Goal: Find specific page/section: Find specific page/section

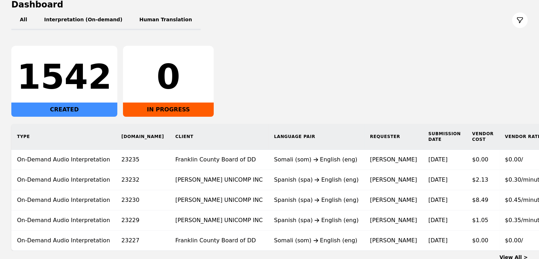
scroll to position [21, 0]
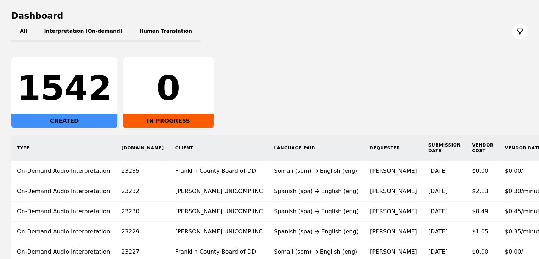
scroll to position [71, 0]
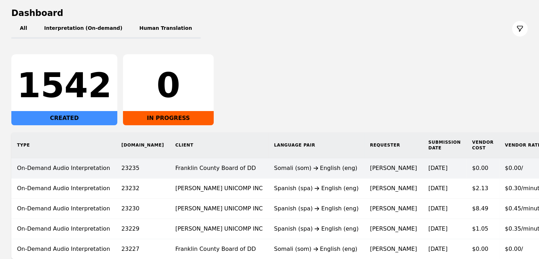
click at [276, 162] on td "Somali (som) English (eng)" at bounding box center [316, 168] width 96 height 20
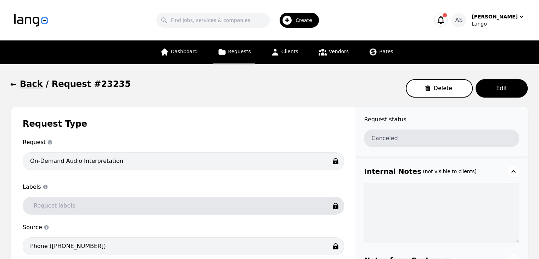
click at [11, 86] on icon "button" at bounding box center [13, 84] width 7 height 7
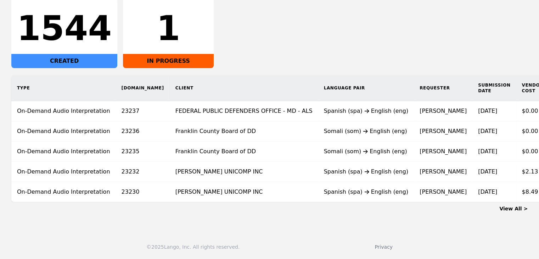
scroll to position [0, 36]
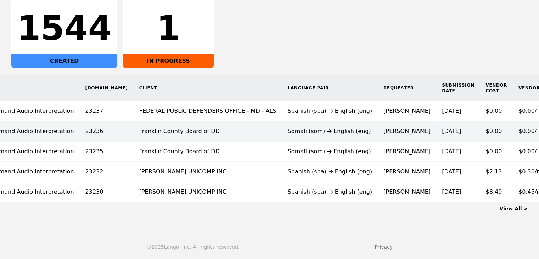
click at [378, 134] on td "[PERSON_NAME]" at bounding box center [407, 131] width 58 height 20
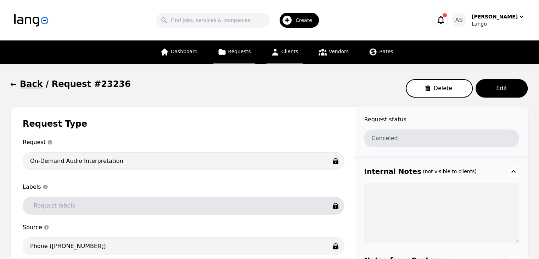
click at [291, 53] on span "Clients" at bounding box center [289, 52] width 17 height 6
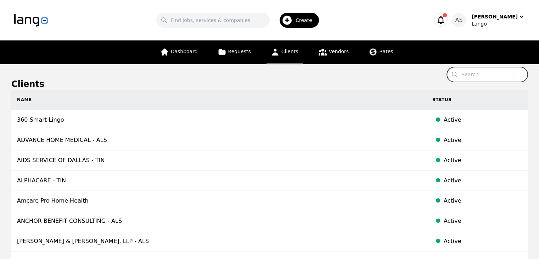
click at [498, 74] on input "Search" at bounding box center [487, 74] width 81 height 15
paste input "Franklin County Board of DD"
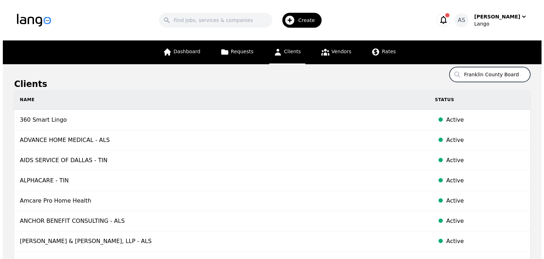
scroll to position [0, 11]
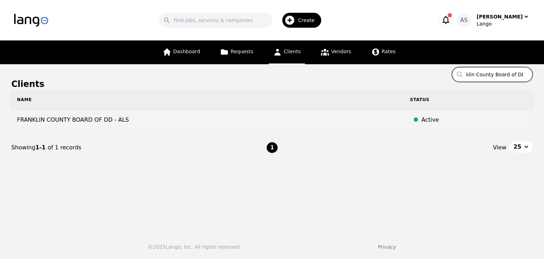
type input "Franklin County Board of DD"
click at [123, 122] on td "FRANKLIN COUNTY BOARD OF DD - ALS" at bounding box center [207, 120] width 393 height 20
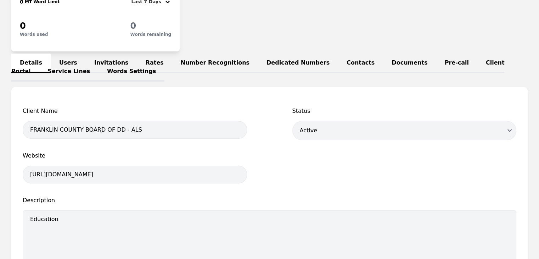
click at [66, 58] on link "Users" at bounding box center [68, 63] width 35 height 19
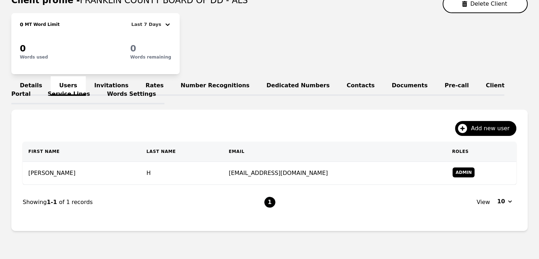
scroll to position [106, 0]
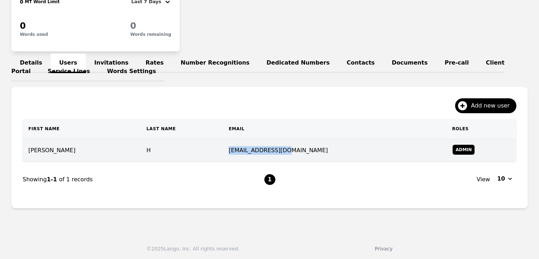
copy td "ondemand@fcbdd.org"
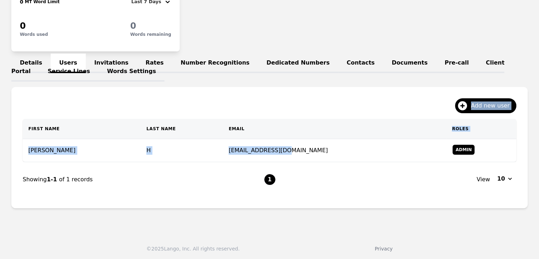
drag, startPoint x: 299, startPoint y: 150, endPoint x: 246, endPoint y: 89, distance: 81.1
click at [243, 105] on div "Add new user First Name Last Name Email Roles Carey H ondemand@fcbdd.org Admin …" at bounding box center [269, 147] width 516 height 121
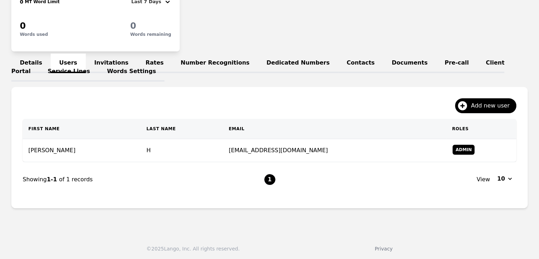
click at [267, 28] on div "0 MT Word Limit Last 7 Days 0 Words used 0 Words remaining" at bounding box center [269, 20] width 516 height 61
click at [103, 55] on link "Invitations" at bounding box center [111, 63] width 51 height 19
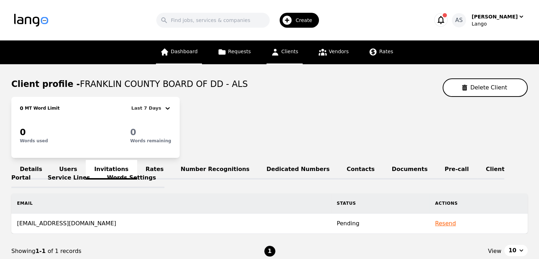
click at [186, 44] on link "Dashboard" at bounding box center [179, 52] width 46 height 24
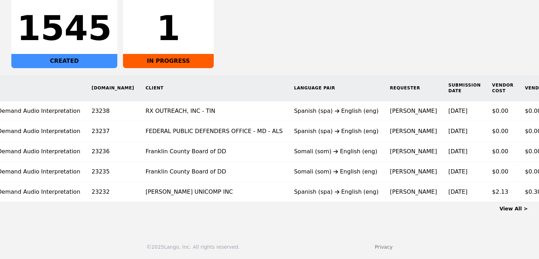
scroll to position [0, 36]
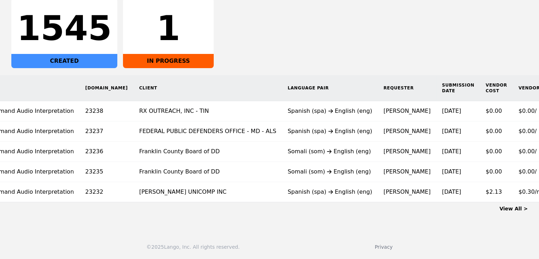
click at [525, 211] on link "View All >" at bounding box center [513, 209] width 28 height 6
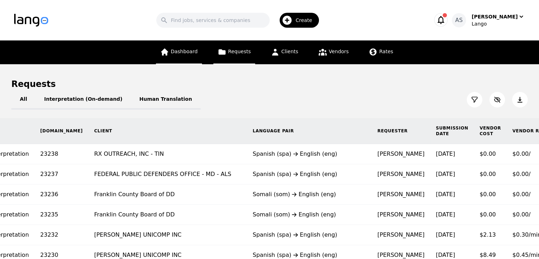
click at [174, 61] on link "Dashboard" at bounding box center [179, 52] width 46 height 24
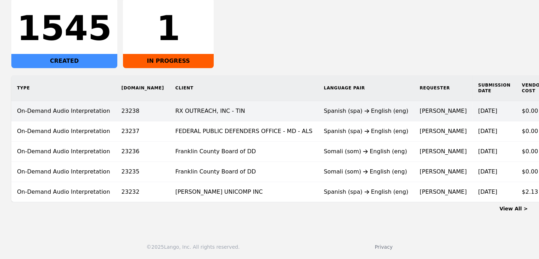
click at [238, 104] on td "RX OUTREACH, INC - TIN" at bounding box center [244, 111] width 148 height 20
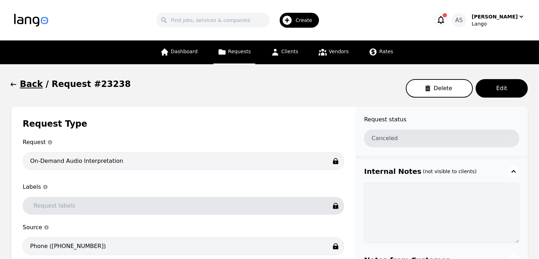
click at [14, 85] on icon "button" at bounding box center [13, 84] width 7 height 7
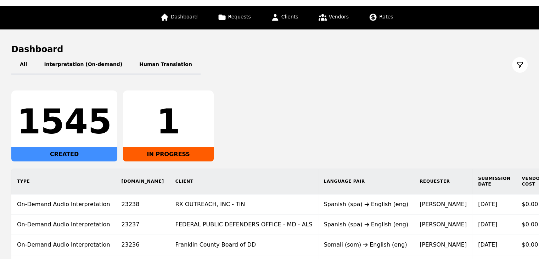
scroll to position [56, 0]
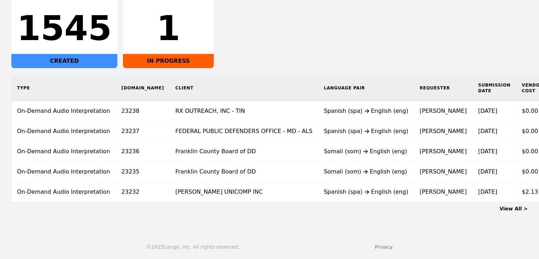
scroll to position [0, 36]
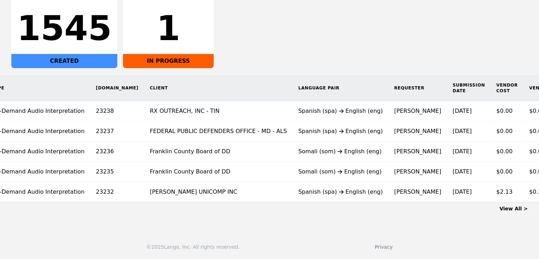
scroll to position [0, 36]
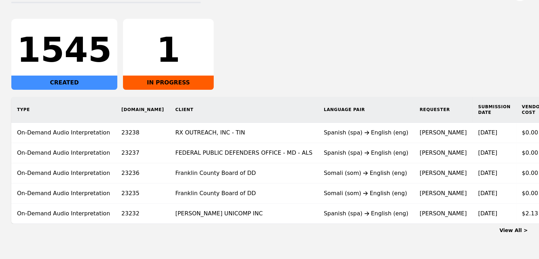
scroll to position [0, 36]
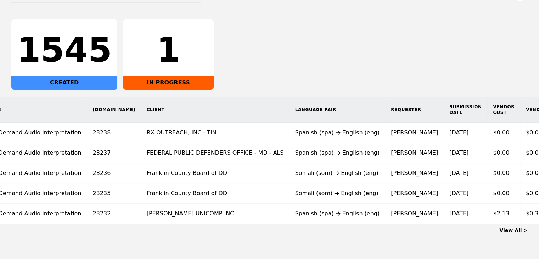
scroll to position [0, 36]
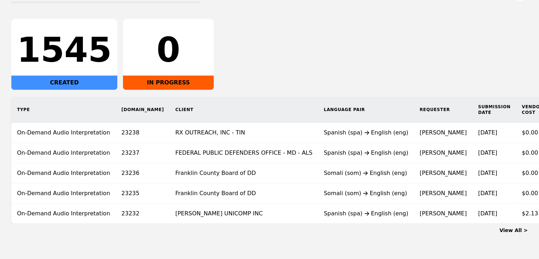
scroll to position [0, 36]
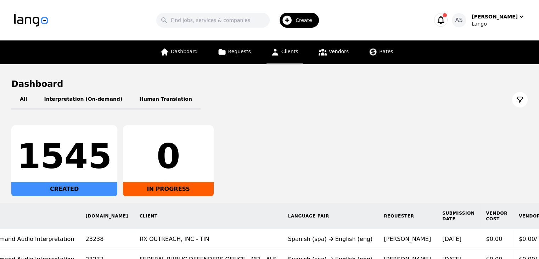
click at [278, 56] on icon at bounding box center [275, 51] width 9 height 9
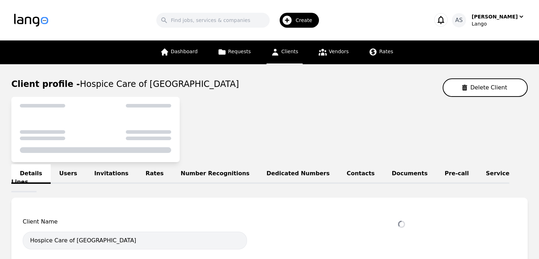
select select "active"
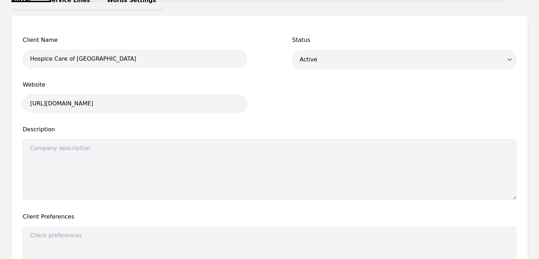
scroll to position [35, 0]
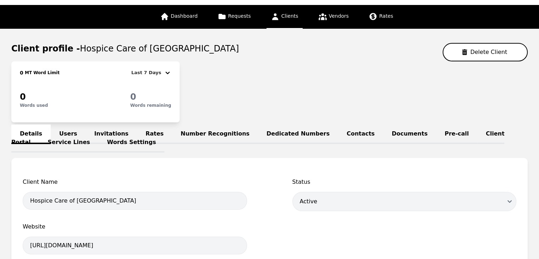
click at [67, 129] on link "Users" at bounding box center [68, 133] width 35 height 19
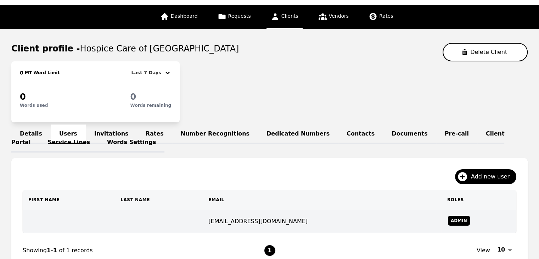
click at [143, 219] on td at bounding box center [159, 221] width 88 height 23
click at [144, 218] on td at bounding box center [159, 221] width 88 height 23
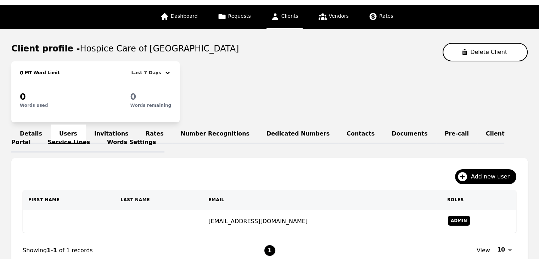
click at [95, 130] on link "Invitations" at bounding box center [111, 133] width 51 height 19
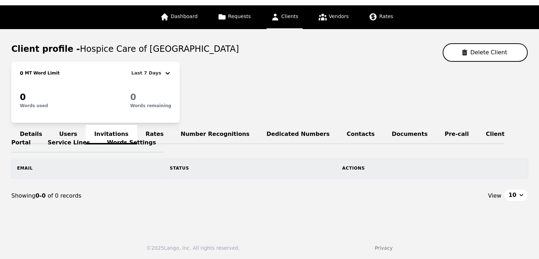
scroll to position [35, 0]
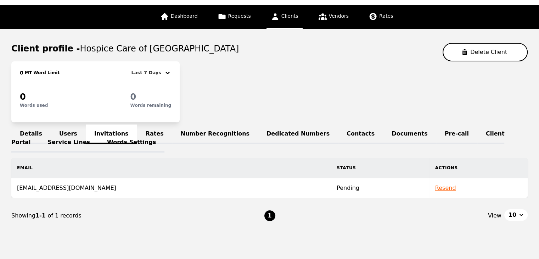
click at [161, 185] on td "hriley@hemiddletown.org" at bounding box center [171, 188] width 320 height 20
click at [48, 190] on td "hriley@hemiddletown.org" at bounding box center [171, 188] width 320 height 20
click at [99, 133] on link "Words Settings" at bounding box center [132, 142] width 66 height 19
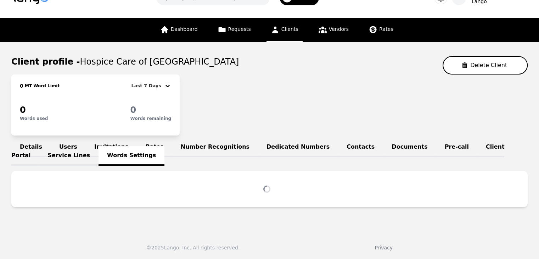
scroll to position [35, 0]
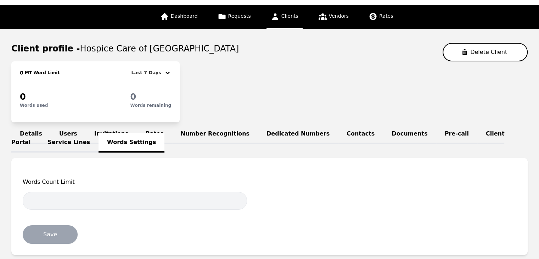
click at [69, 125] on link "Users" at bounding box center [68, 133] width 35 height 19
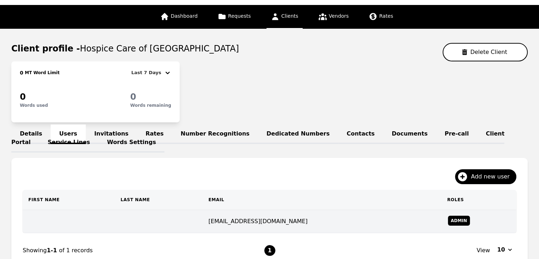
click at [82, 223] on td at bounding box center [69, 221] width 92 height 23
click at [167, 221] on td at bounding box center [159, 221] width 88 height 23
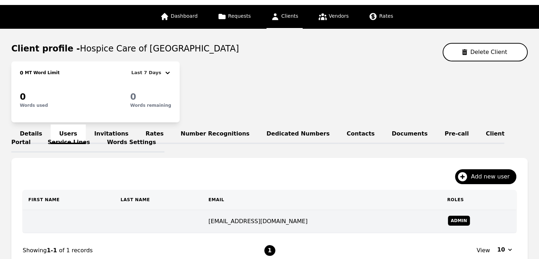
click at [167, 221] on td at bounding box center [159, 221] width 88 height 23
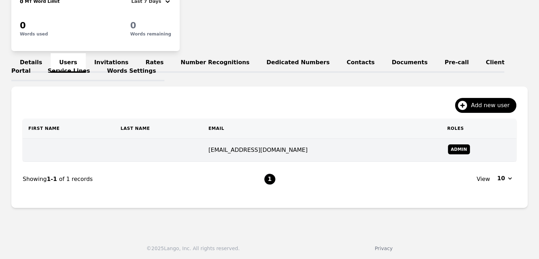
click at [148, 151] on td at bounding box center [159, 150] width 88 height 23
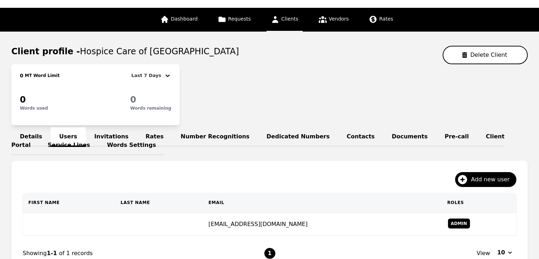
scroll to position [0, 0]
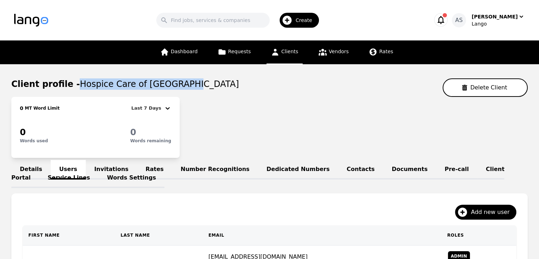
drag, startPoint x: 72, startPoint y: 85, endPoint x: 260, endPoint y: 84, distance: 188.5
click at [259, 84] on div "Client profile - Hospice Care of Middletown Delete Client" at bounding box center [269, 87] width 516 height 18
click at [260, 84] on div "Client profile - Hospice Care of Middletown Delete Client" at bounding box center [269, 87] width 516 height 18
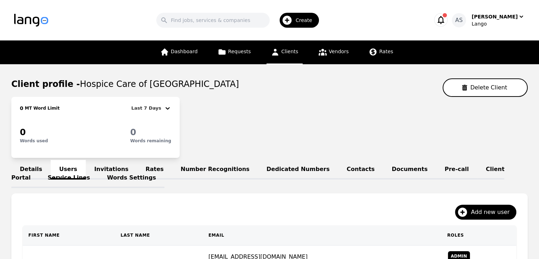
click at [207, 50] on div "Dashboard Requests Clients Vendors Rates" at bounding box center [277, 52] width 242 height 24
click at [193, 52] on span "Dashboard" at bounding box center [184, 52] width 27 height 6
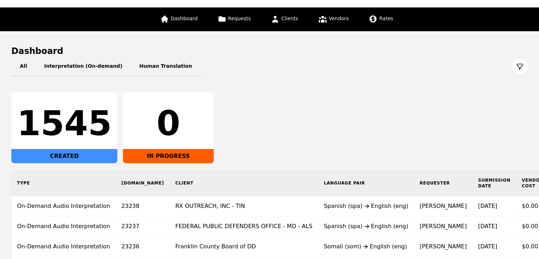
scroll to position [71, 0]
